Goal: Task Accomplishment & Management: Complete application form

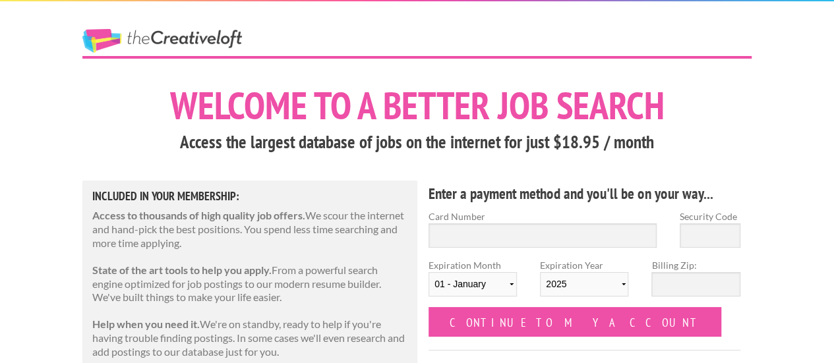
click at [193, 38] on link "The Creative Loft" at bounding box center [162, 41] width 160 height 24
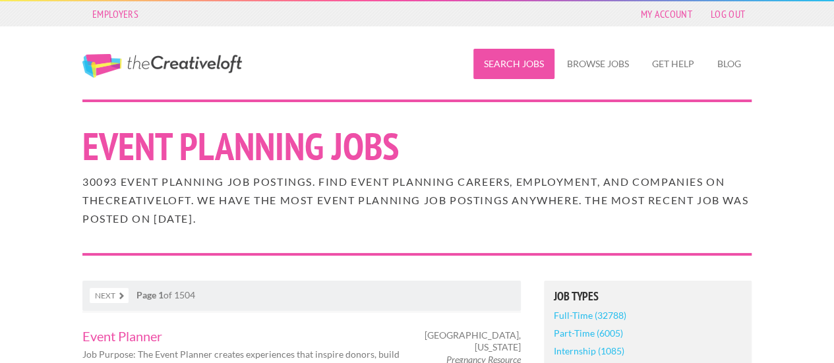
click at [508, 59] on link "Search Jobs" at bounding box center [514, 64] width 81 height 30
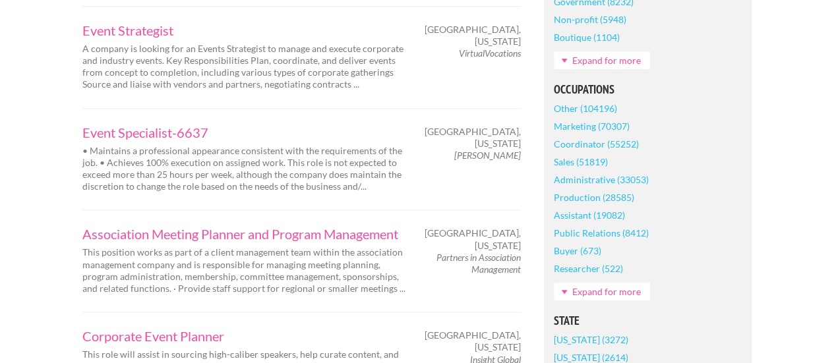
scroll to position [697, 0]
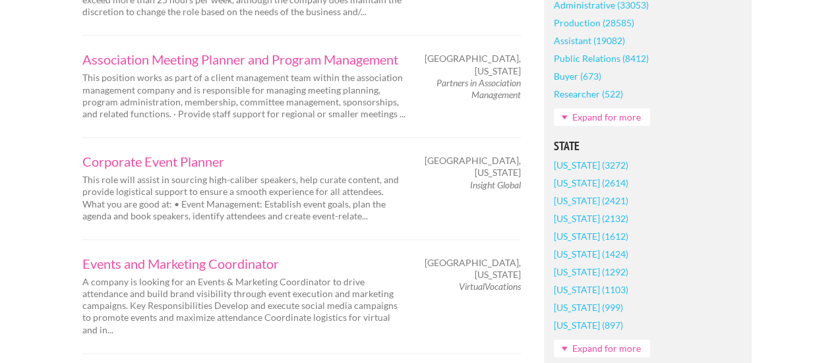
click at [563, 310] on link "[US_STATE] (999)" at bounding box center [588, 308] width 69 height 18
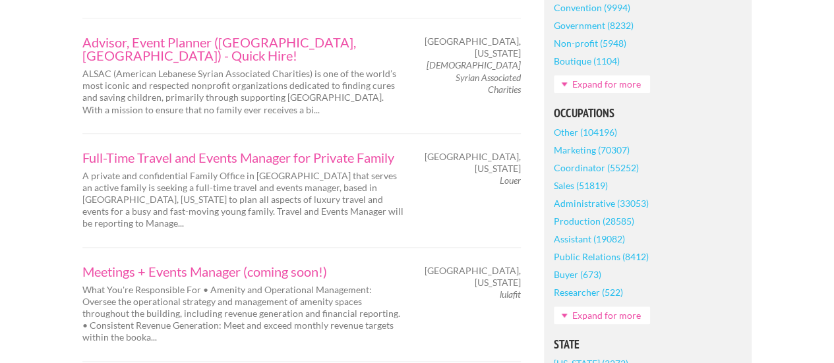
scroll to position [561, 0]
